Goal: Use online tool/utility: Utilize a website feature to perform a specific function

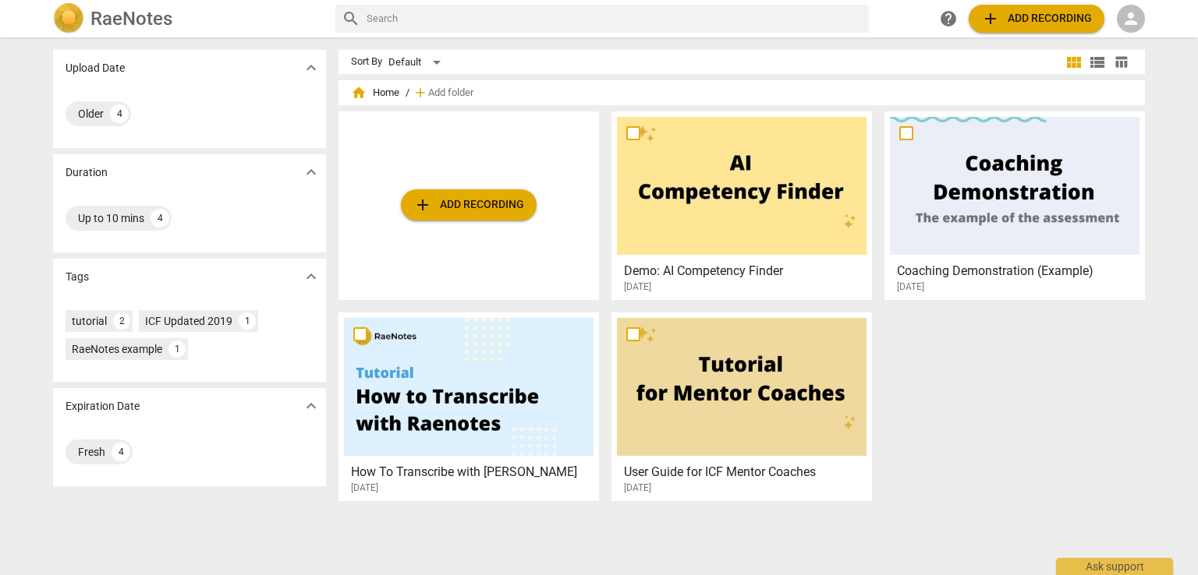
click at [1128, 21] on span "person" at bounding box center [1130, 18] width 19 height 19
click at [1148, 37] on li "Login" at bounding box center [1145, 37] width 56 height 37
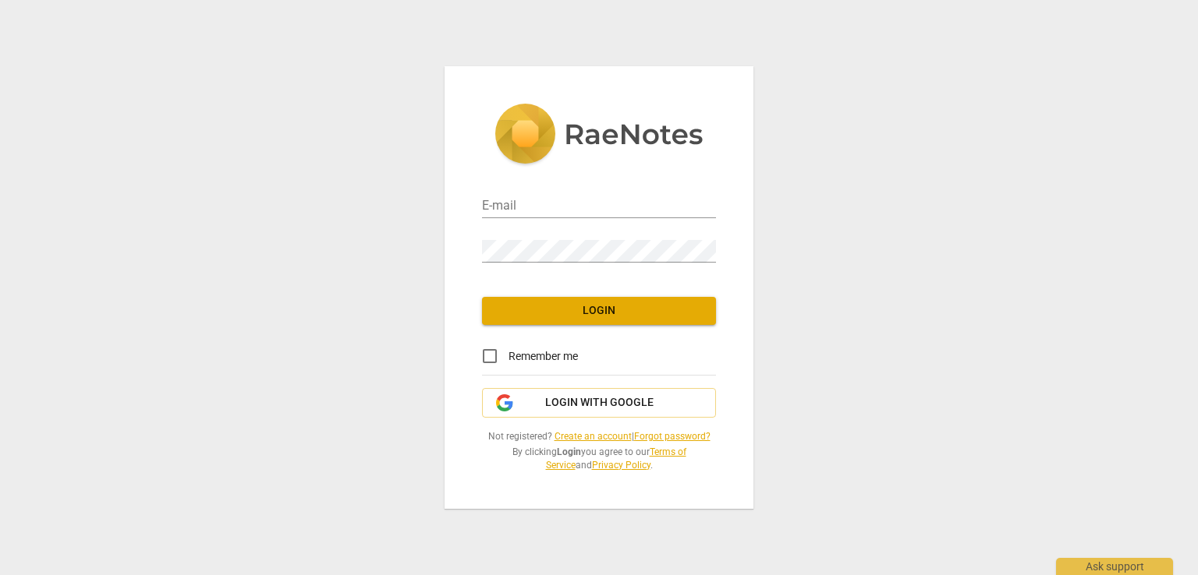
type input "[PERSON_NAME][EMAIL_ADDRESS][DOMAIN_NAME]"
click at [608, 317] on span "Login" at bounding box center [598, 311] width 209 height 16
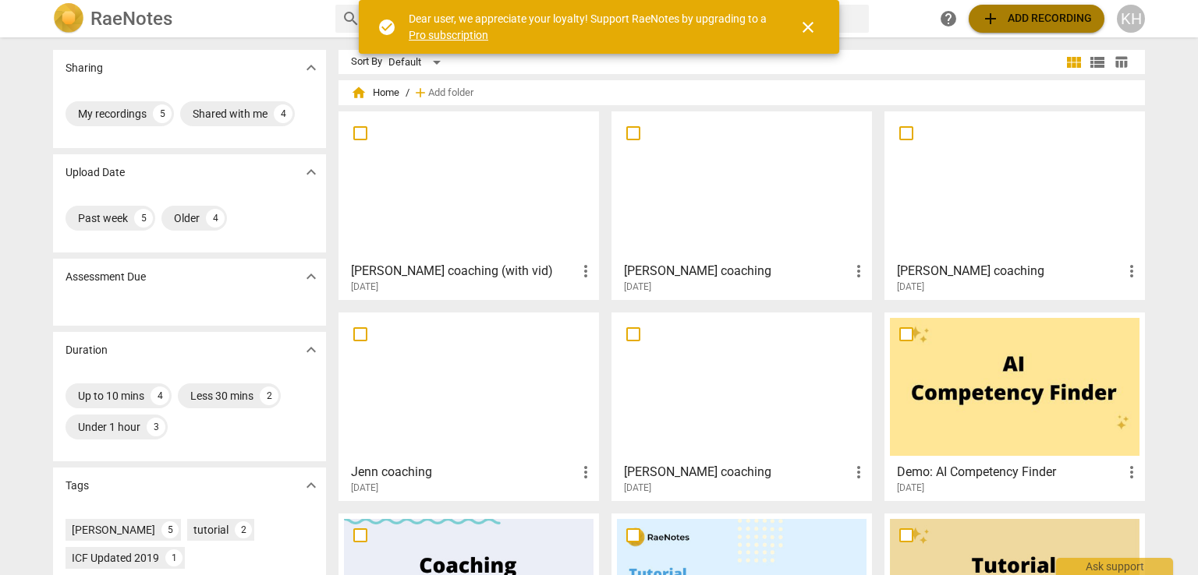
click at [1056, 14] on span "add Add recording" at bounding box center [1036, 18] width 111 height 19
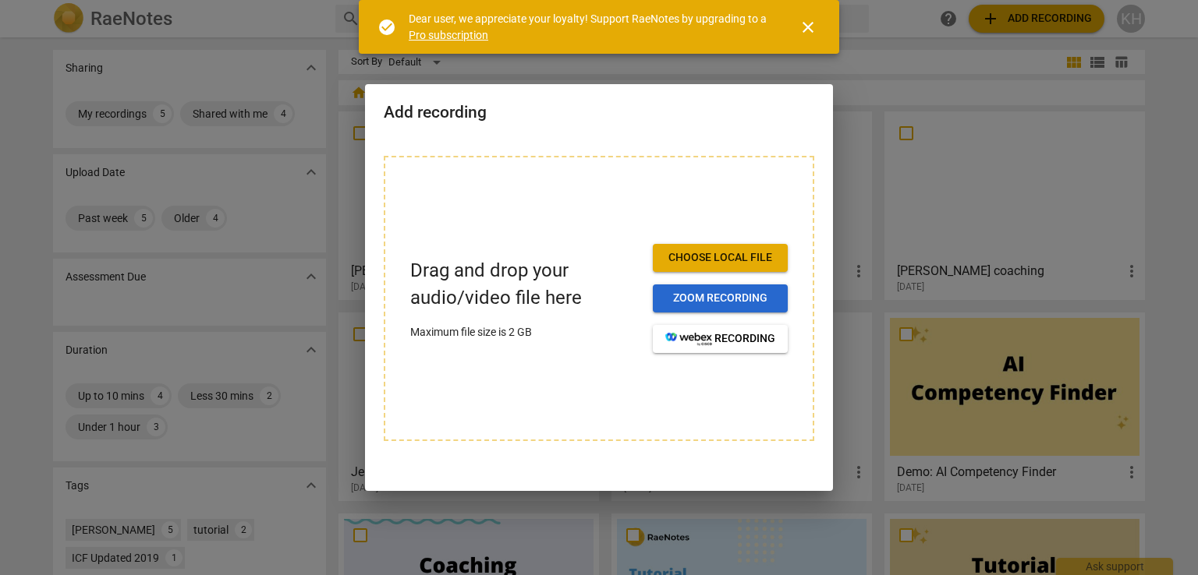
click at [714, 298] on span "Zoom recording" at bounding box center [720, 299] width 110 height 16
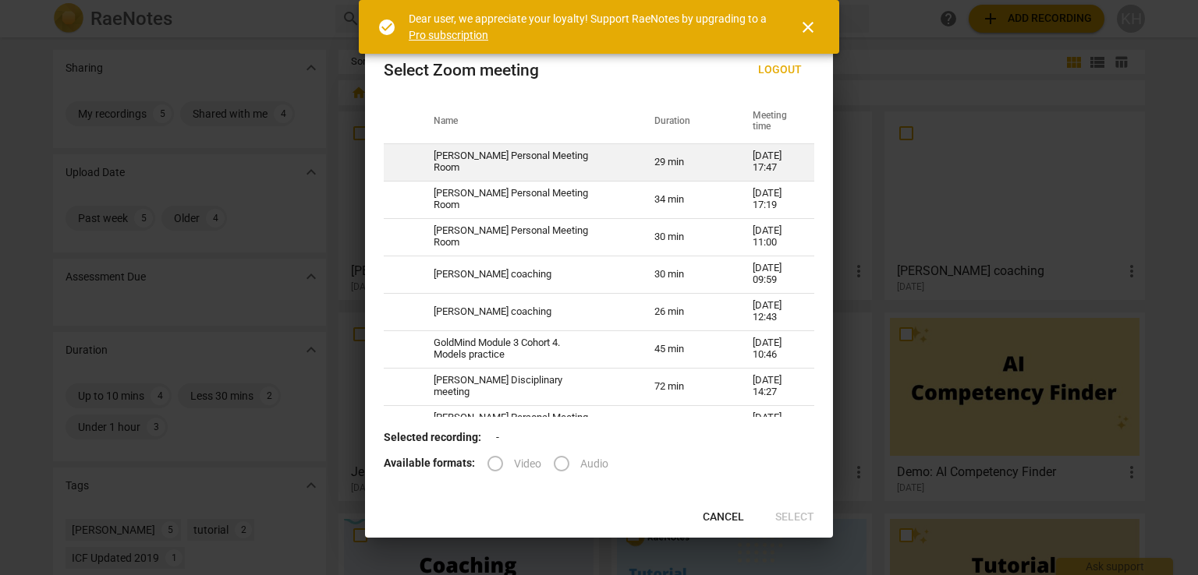
click at [483, 154] on td "[PERSON_NAME] Personal Meeting Room" at bounding box center [525, 161] width 221 height 37
radio input "true"
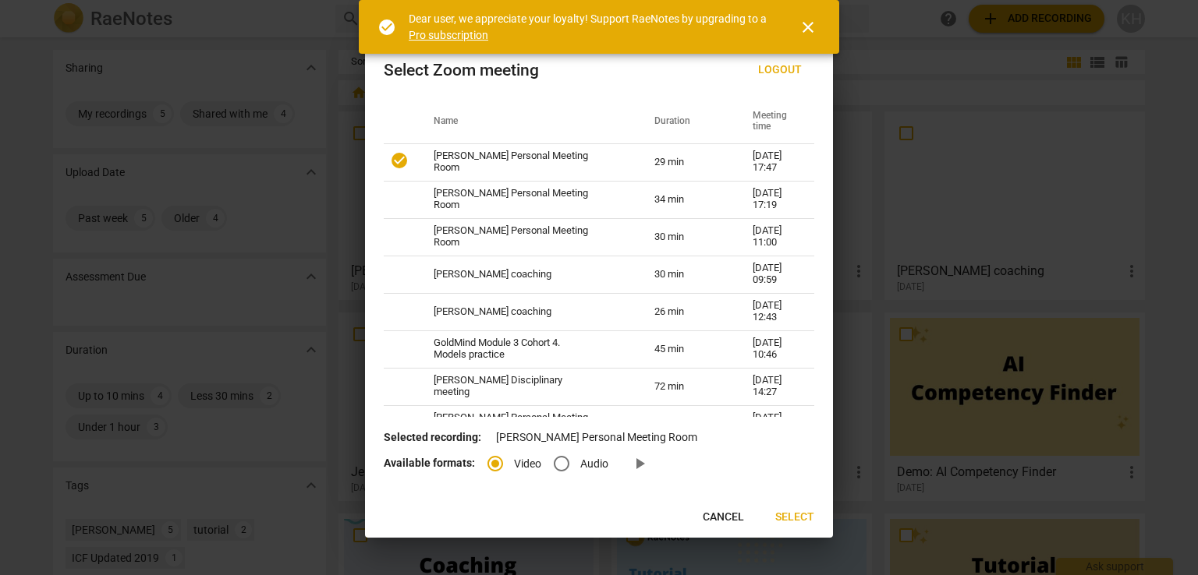
click at [807, 517] on span "Select" at bounding box center [794, 518] width 39 height 16
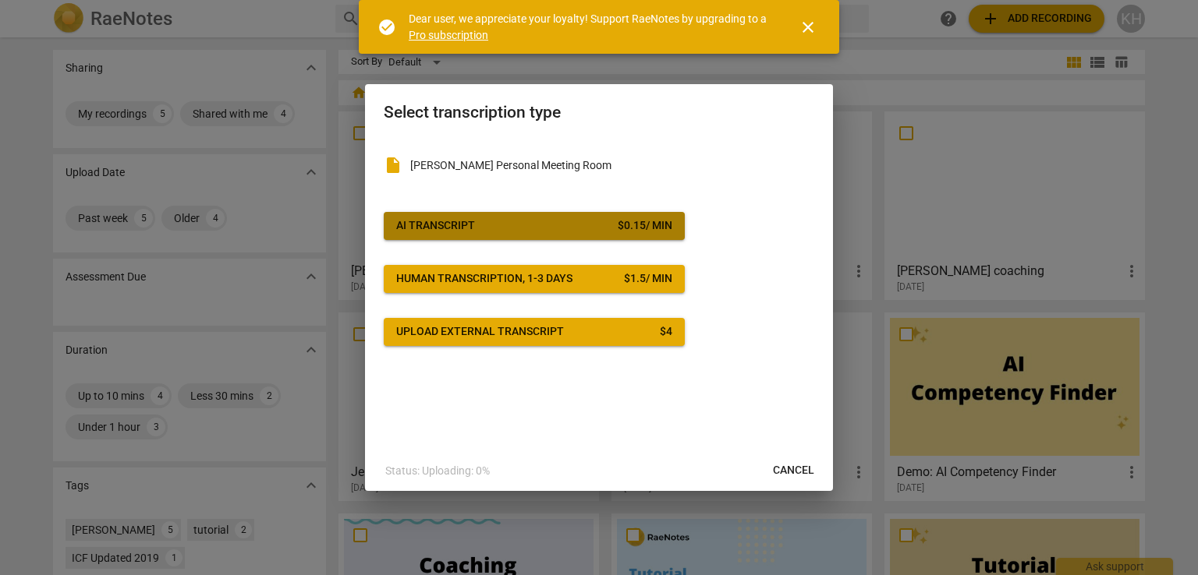
click at [561, 222] on span "AI Transcript $ 0.15 / min" at bounding box center [534, 226] width 276 height 16
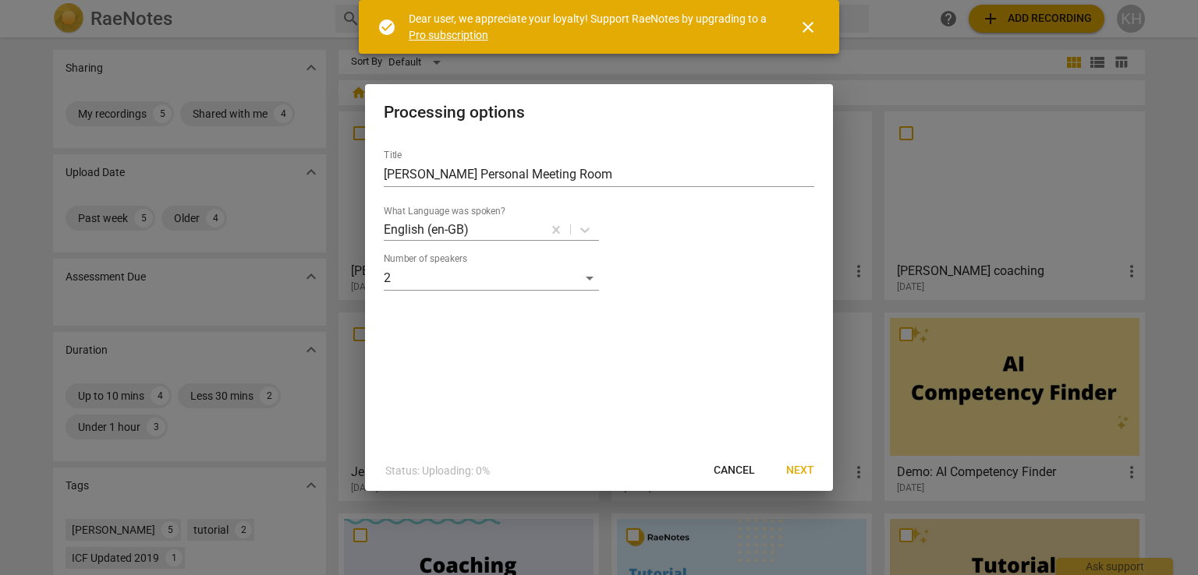
click at [796, 466] on span "Next" at bounding box center [800, 471] width 28 height 16
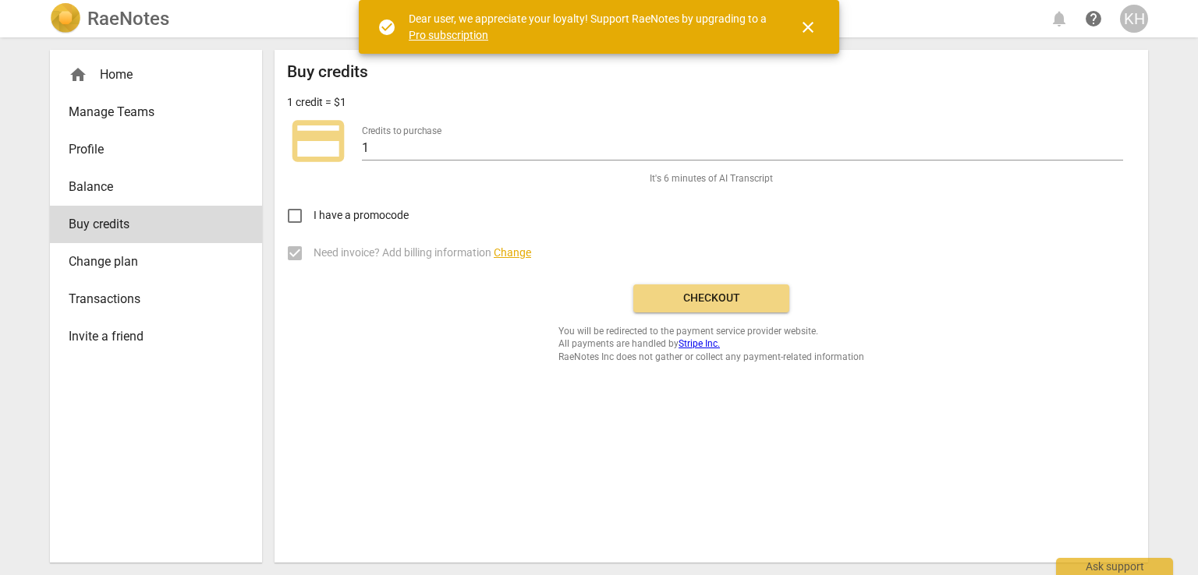
click at [811, 32] on span "close" at bounding box center [807, 27] width 19 height 19
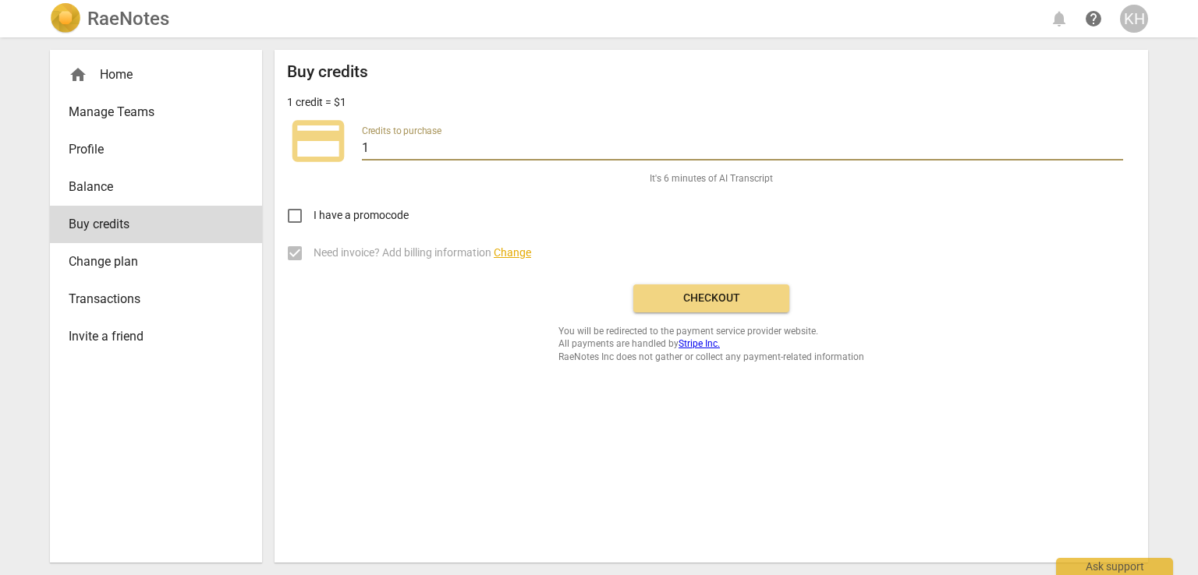
drag, startPoint x: 393, startPoint y: 155, endPoint x: 329, endPoint y: 152, distance: 64.0
click at [329, 152] on div "credit_card Credits to purchase 1" at bounding box center [711, 141] width 848 height 62
type input "16"
click at [727, 294] on span "Checkout" at bounding box center [711, 299] width 131 height 16
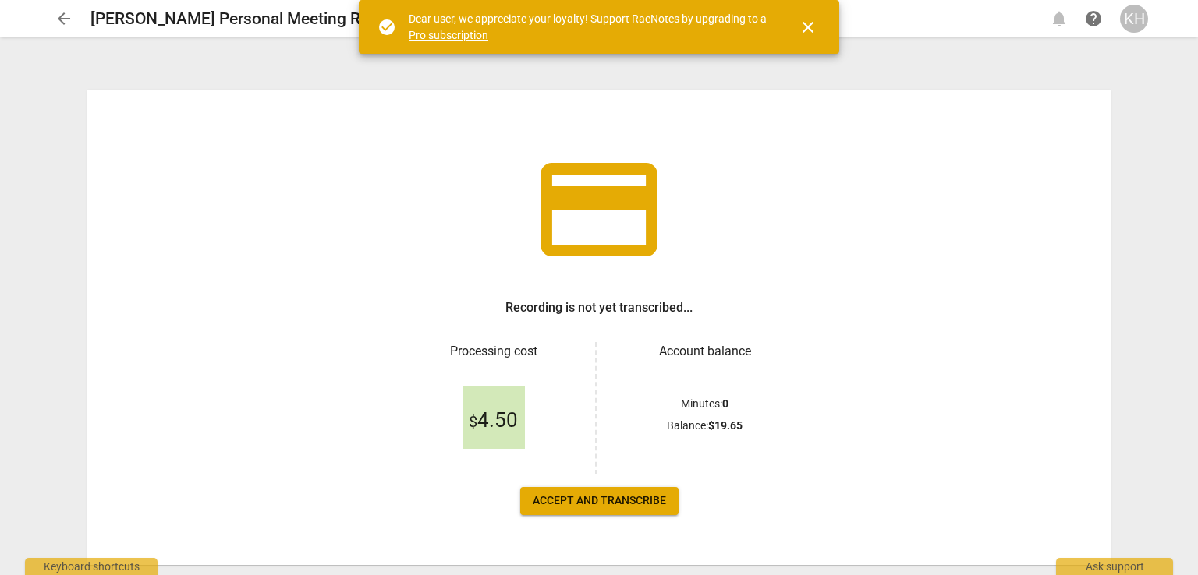
click at [598, 500] on span "Accept and transcribe" at bounding box center [599, 502] width 133 height 16
